Goal: Transaction & Acquisition: Purchase product/service

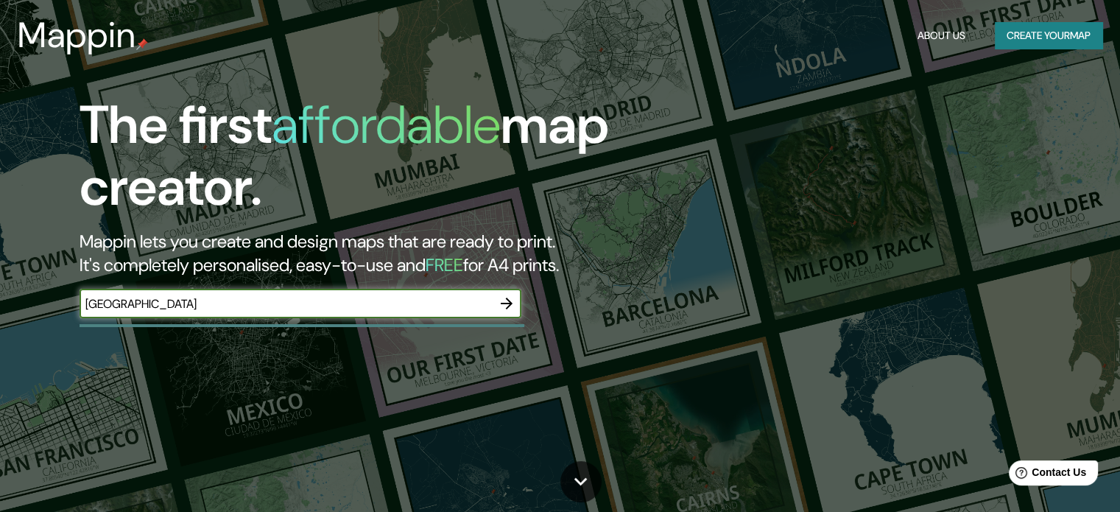
type input "[GEOGRAPHIC_DATA]"
click at [506, 297] on icon "button" at bounding box center [507, 303] width 18 height 18
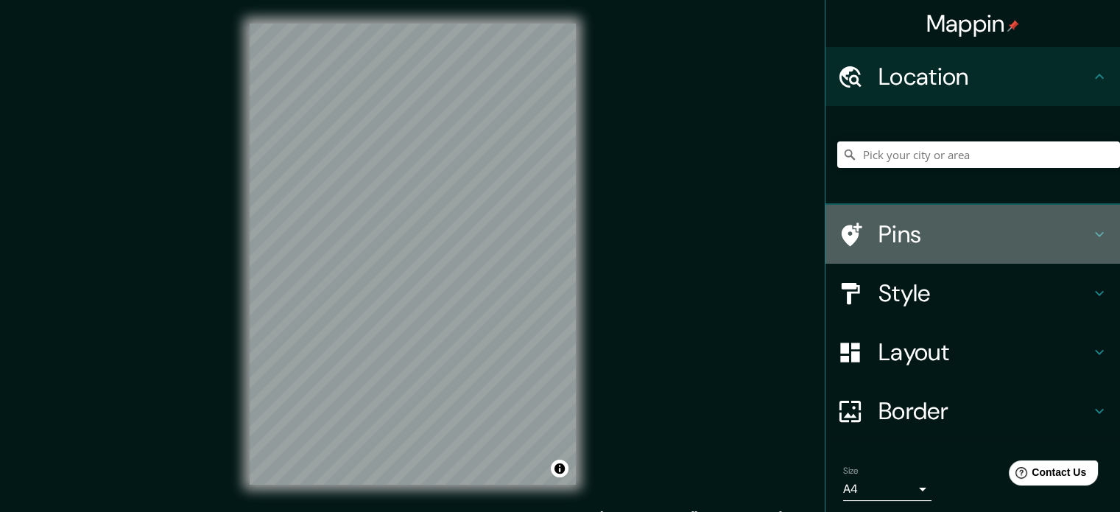
click at [959, 229] on h4 "Pins" at bounding box center [984, 233] width 212 height 29
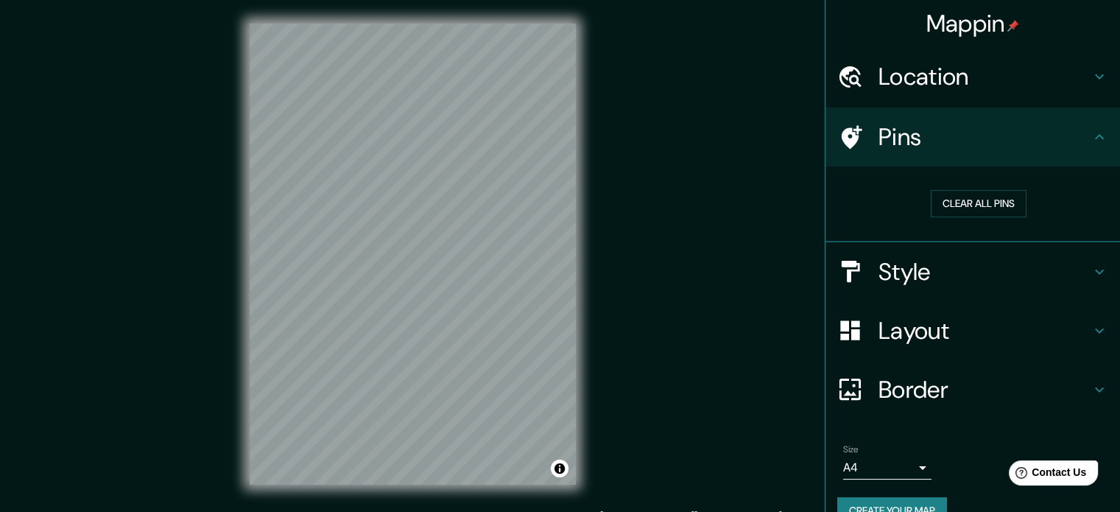
click at [1040, 144] on h4 "Pins" at bounding box center [984, 136] width 212 height 29
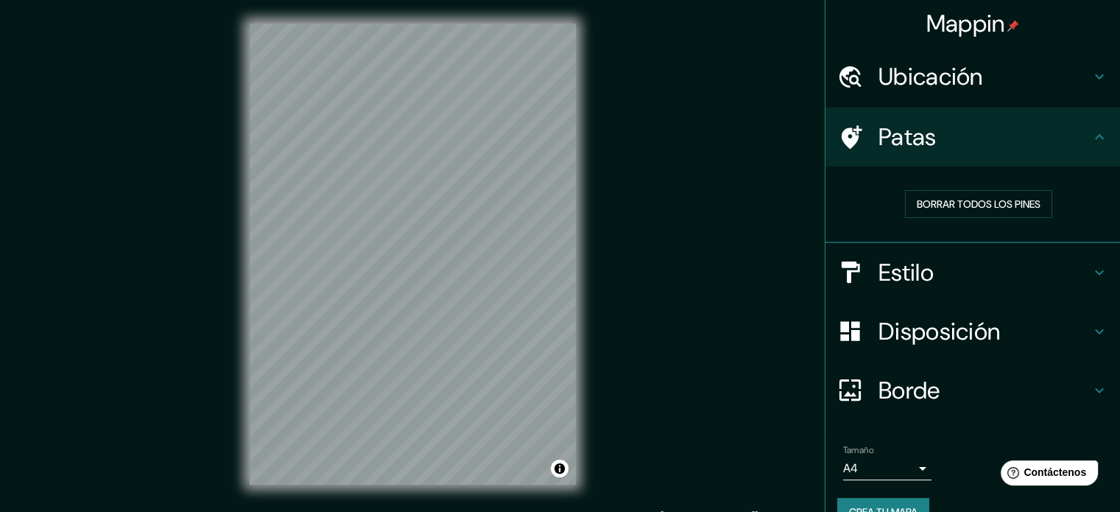
click at [966, 265] on h4 "Estilo" at bounding box center [984, 272] width 212 height 29
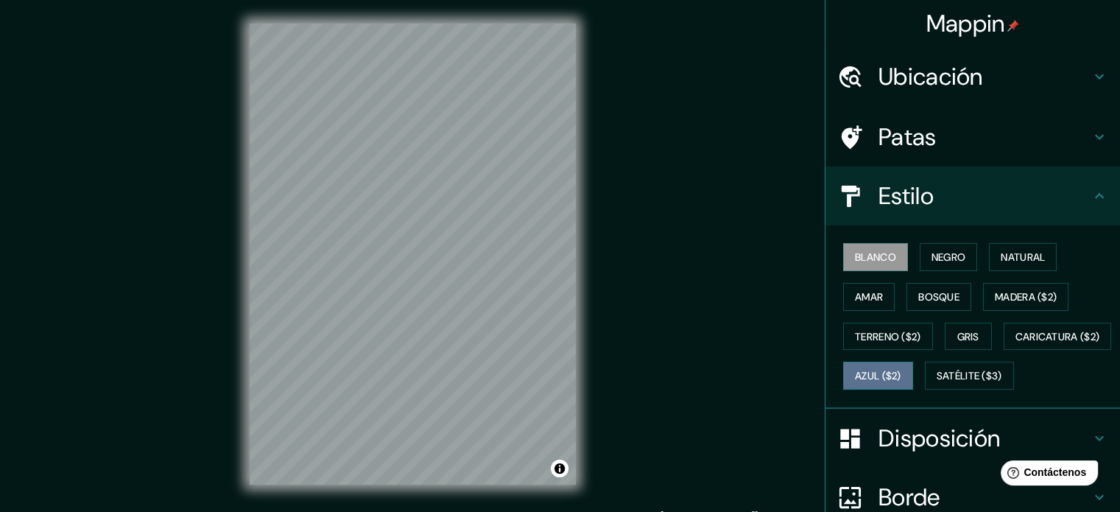
click at [901, 370] on font "Azul ($2)" at bounding box center [878, 376] width 46 height 13
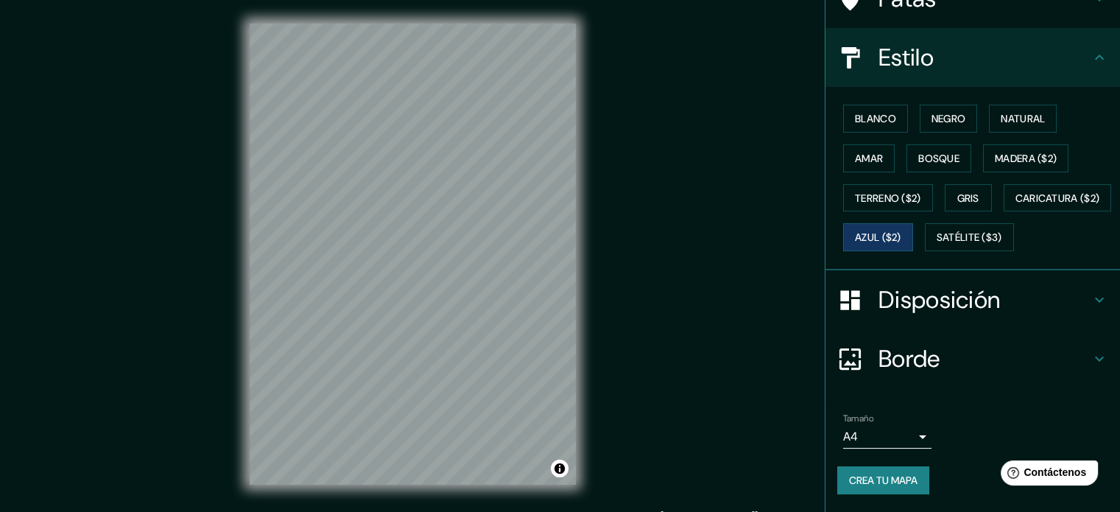
click at [1030, 314] on h4 "Disposición" at bounding box center [984, 299] width 212 height 29
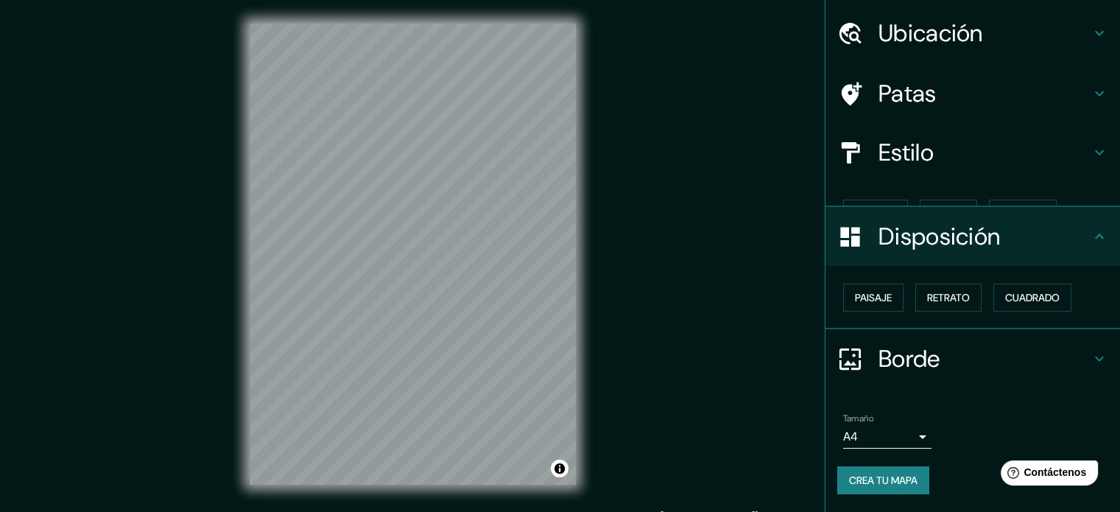
scroll to position [18, 0]
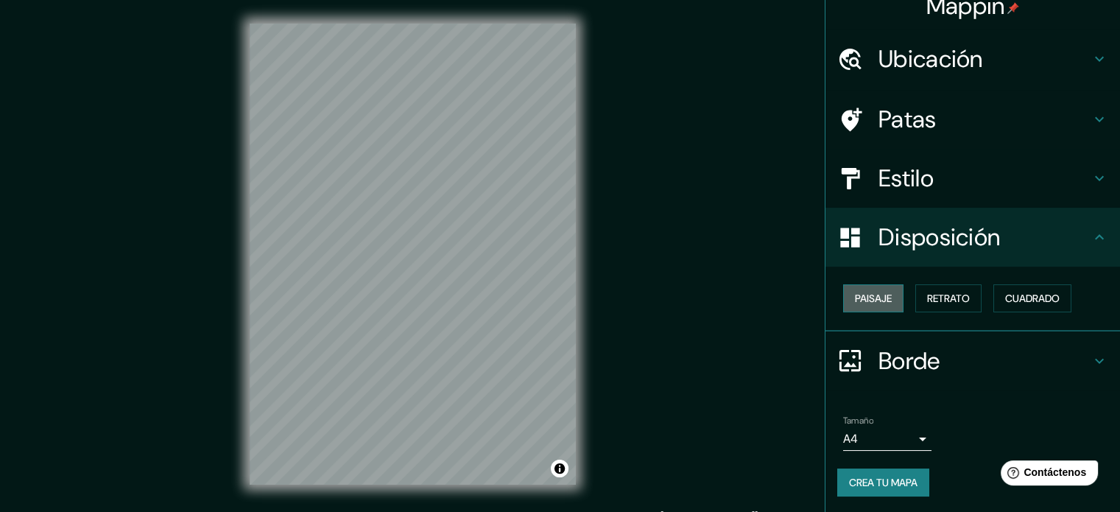
click at [872, 290] on font "Paisaje" at bounding box center [873, 298] width 37 height 19
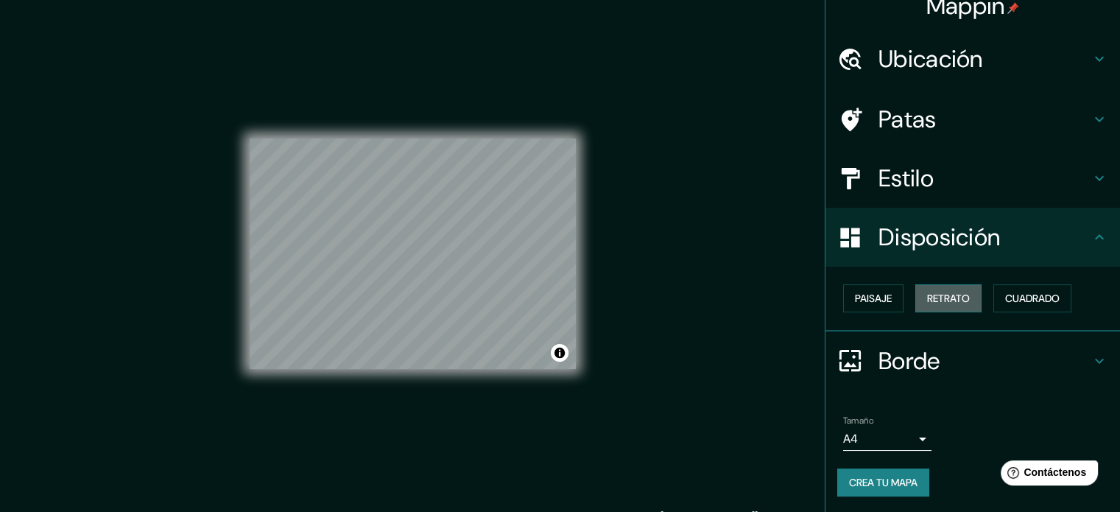
click at [936, 297] on font "Retrato" at bounding box center [948, 298] width 43 height 13
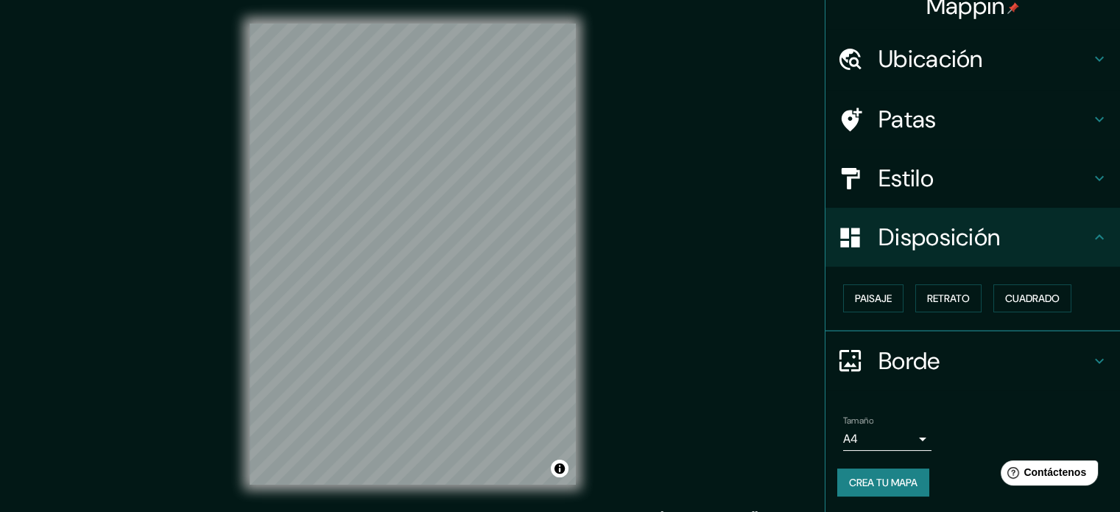
click at [1007, 237] on h4 "Disposición" at bounding box center [984, 236] width 212 height 29
click at [918, 361] on font "Borde" at bounding box center [909, 360] width 62 height 31
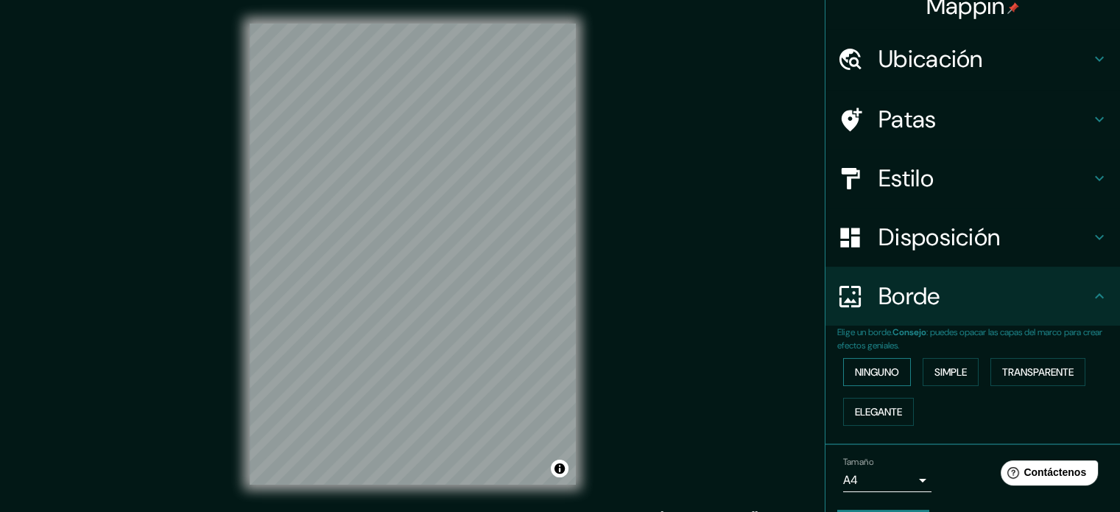
click at [862, 364] on font "Ninguno" at bounding box center [877, 371] width 44 height 19
click at [866, 410] on font "Elegante" at bounding box center [878, 411] width 47 height 13
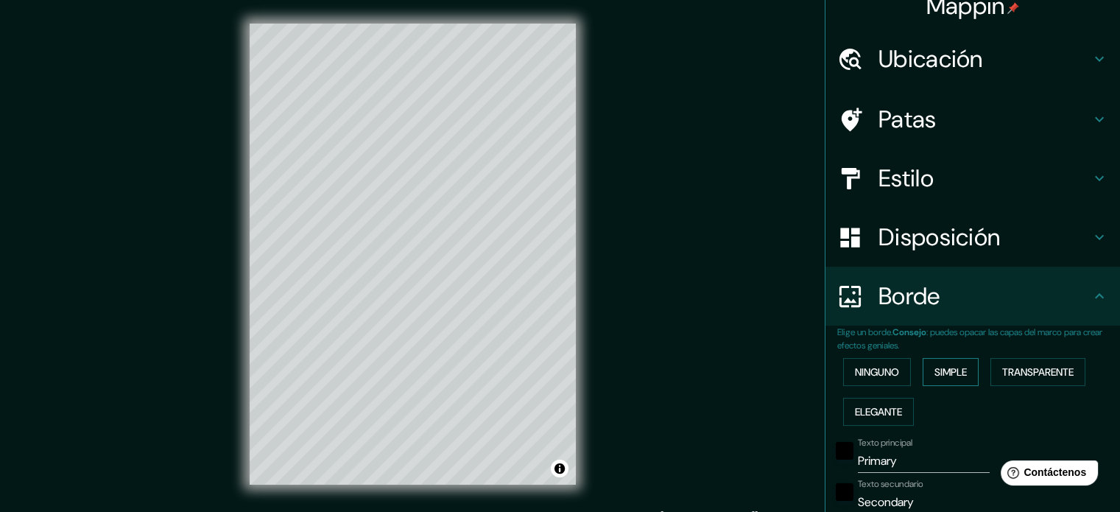
click at [933, 382] on button "Simple" at bounding box center [950, 372] width 56 height 28
click at [1038, 375] on font "Transparente" at bounding box center [1037, 371] width 71 height 13
click at [873, 373] on font "Ninguno" at bounding box center [877, 371] width 44 height 13
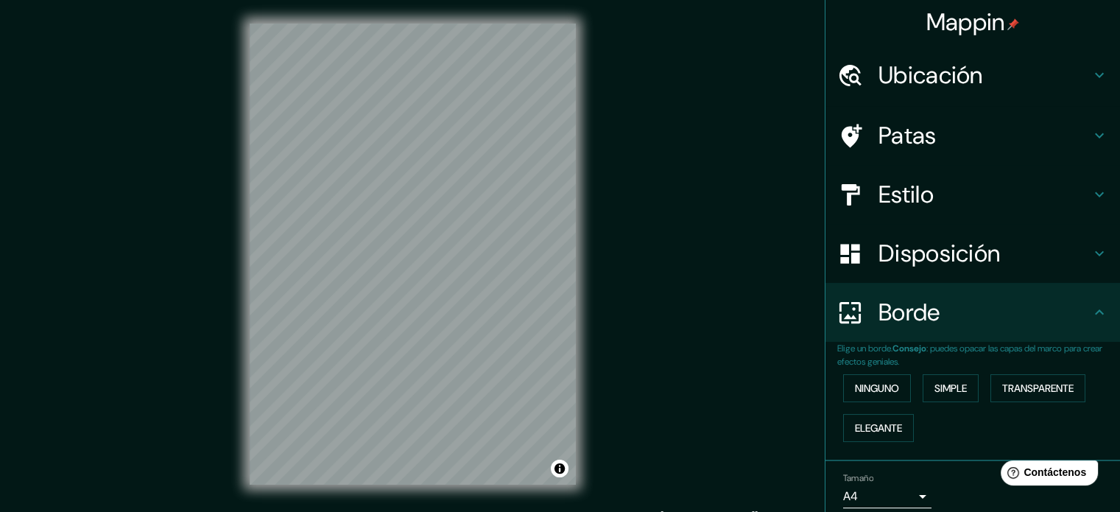
scroll to position [0, 0]
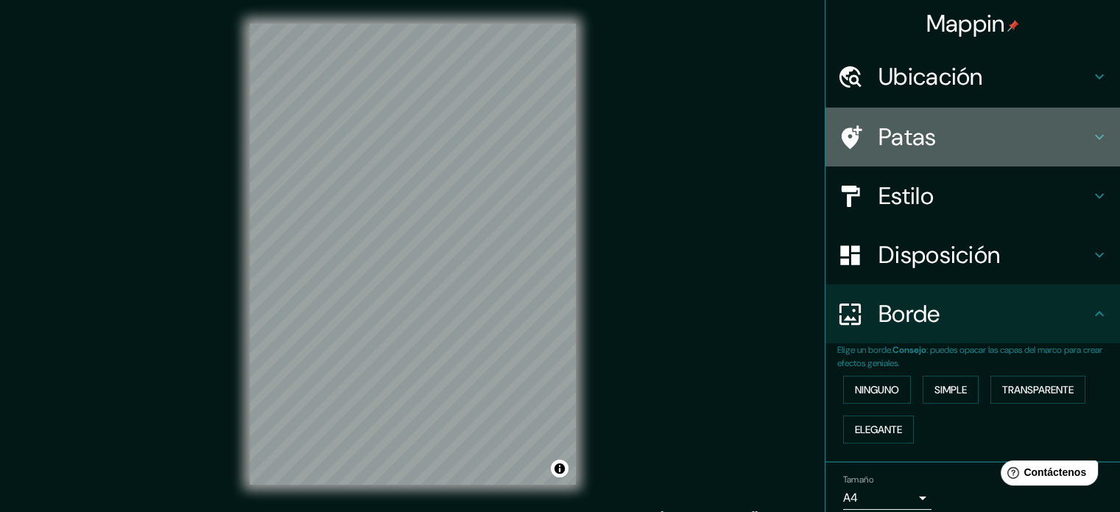
click at [963, 130] on h4 "Patas" at bounding box center [984, 136] width 212 height 29
